Goal: Task Accomplishment & Management: Use online tool/utility

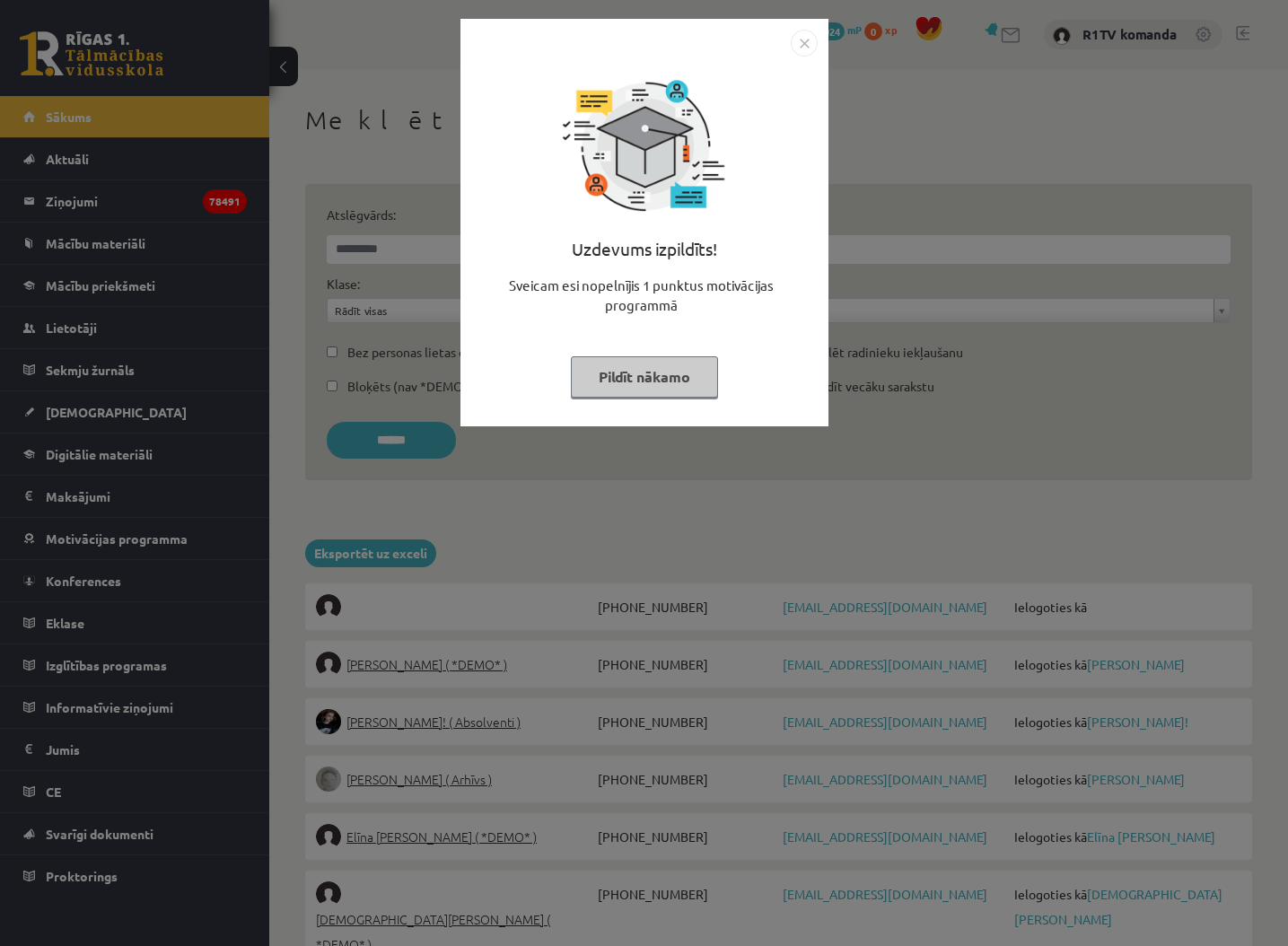
click at [681, 367] on button "Pildīt nākamo" at bounding box center [644, 377] width 147 height 41
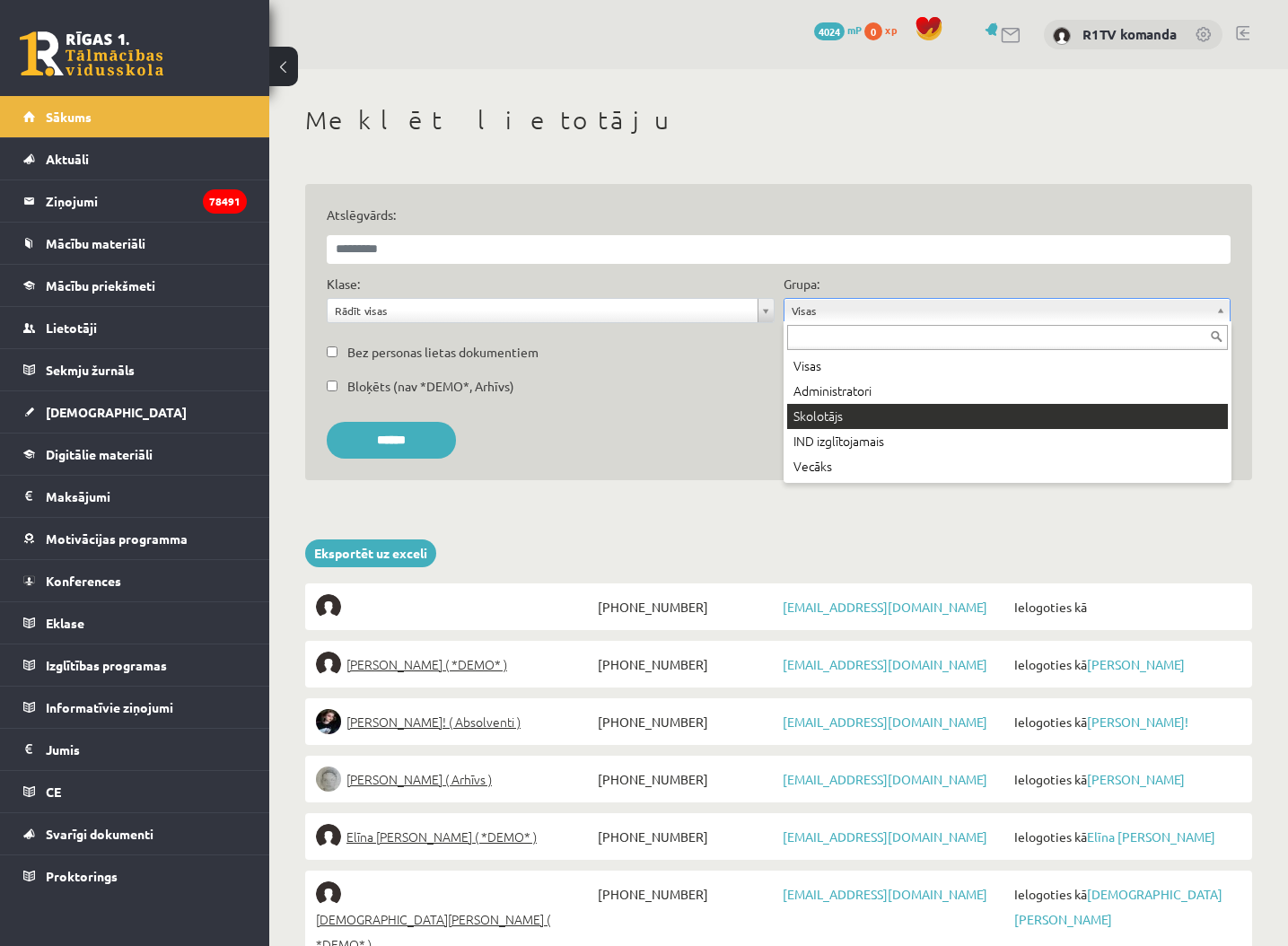
drag, startPoint x: 834, startPoint y: 413, endPoint x: 844, endPoint y: 420, distance: 12.2
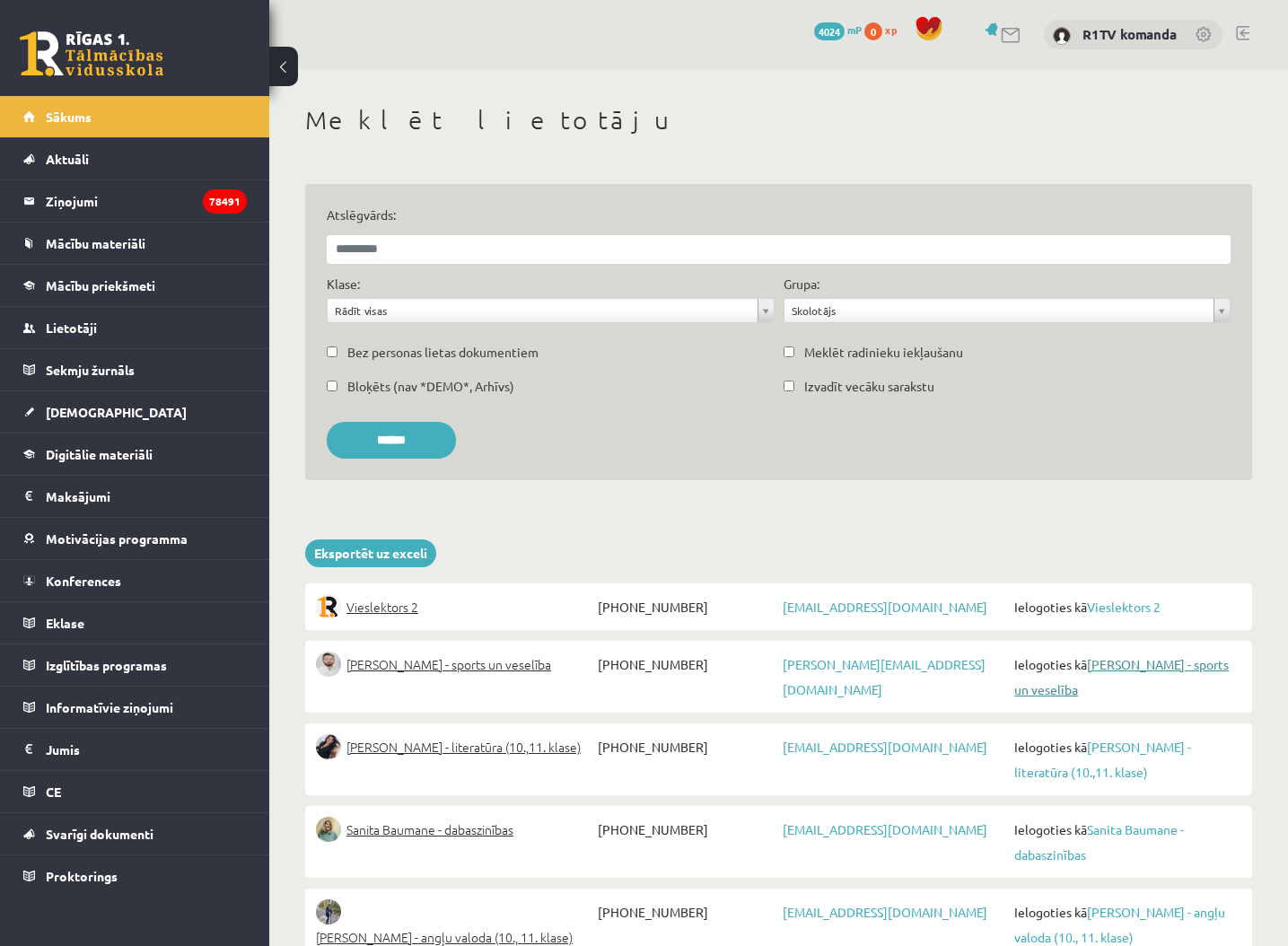
click at [1202, 669] on link "Elvijs Antonišķis - sports un veselība" at bounding box center [1121, 677] width 214 height 41
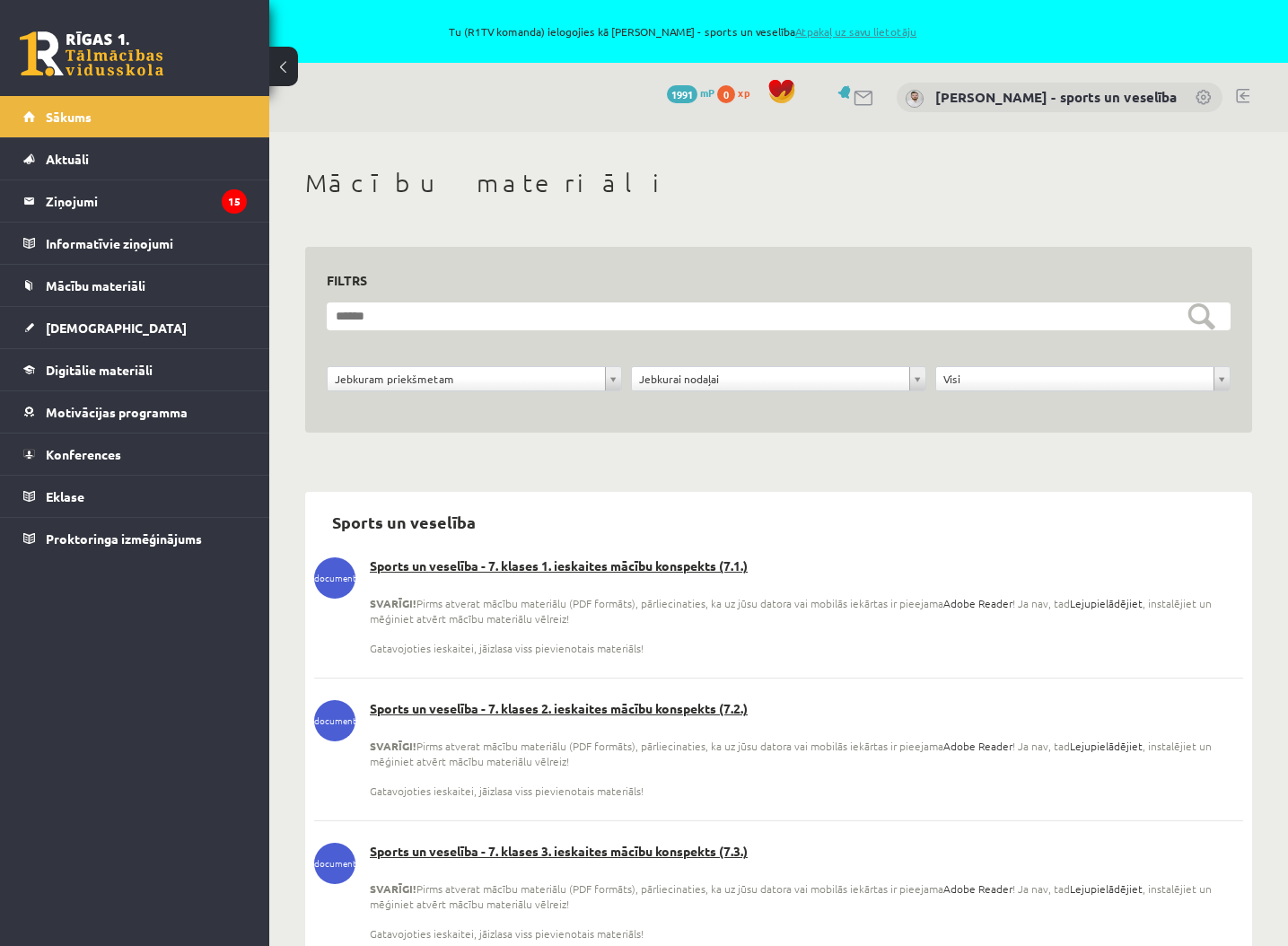
click at [864, 28] on link "Atpakaļ uz savu lietotāju" at bounding box center [855, 31] width 121 height 15
